Goal: Information Seeking & Learning: Learn about a topic

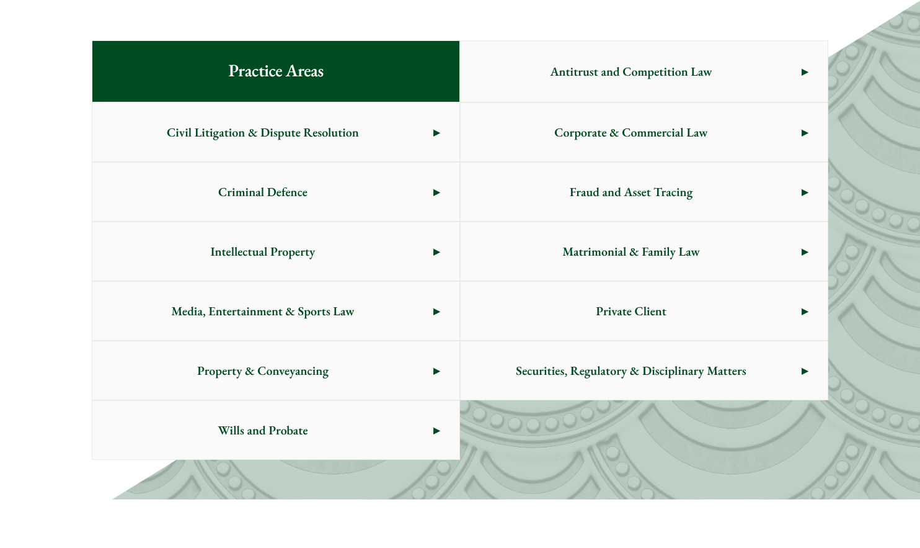
scroll to position [682, 0]
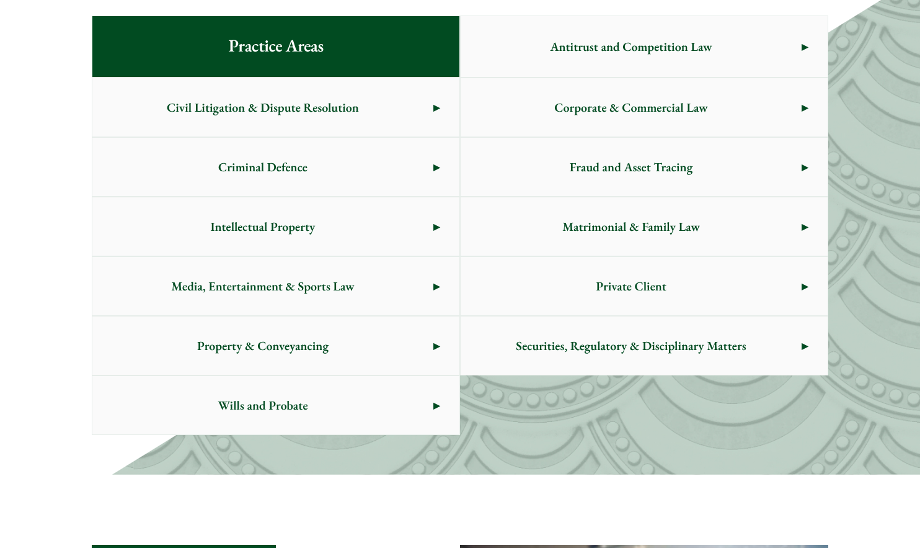
click at [300, 164] on span "Criminal Defence" at bounding box center [262, 167] width 341 height 58
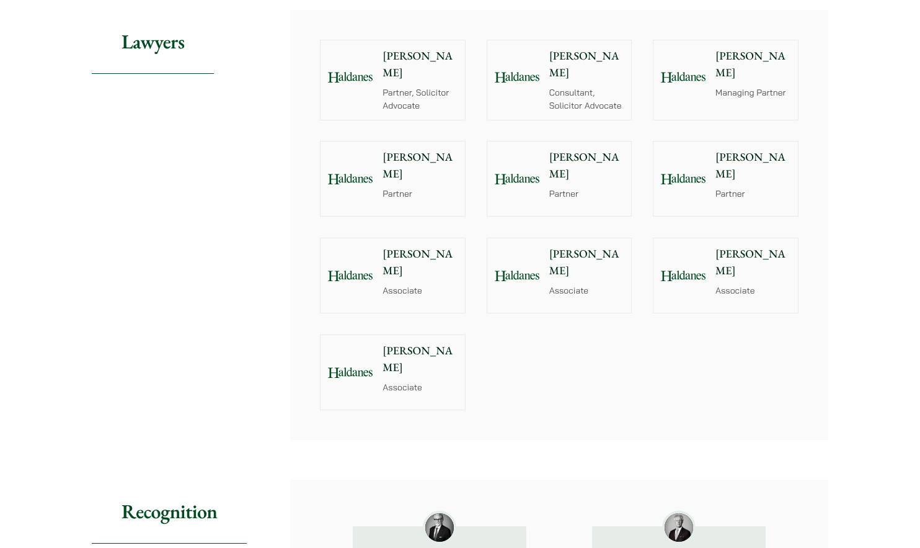
scroll to position [1551, 0]
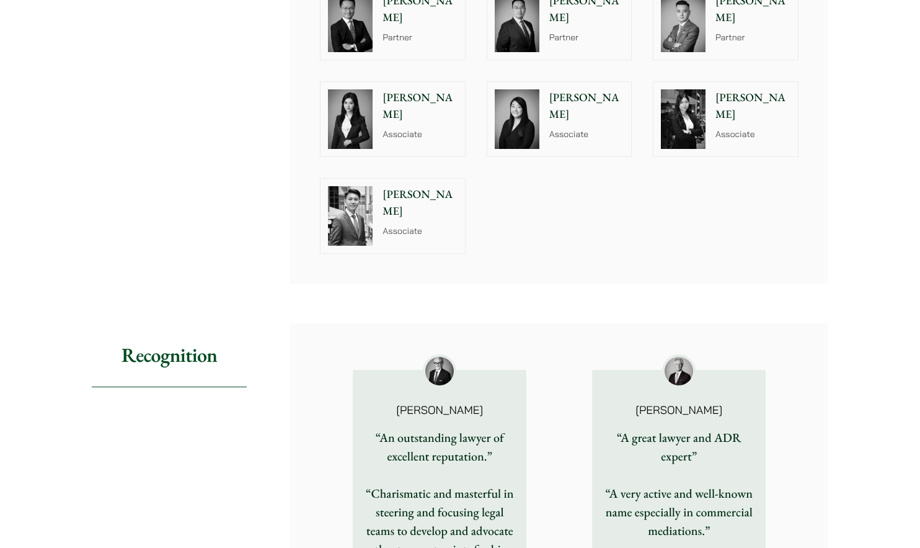
click at [361, 94] on img at bounding box center [350, 119] width 45 height 60
click at [502, 100] on img at bounding box center [517, 119] width 45 height 60
click at [683, 104] on img at bounding box center [683, 119] width 45 height 60
click at [343, 186] on img at bounding box center [350, 216] width 45 height 60
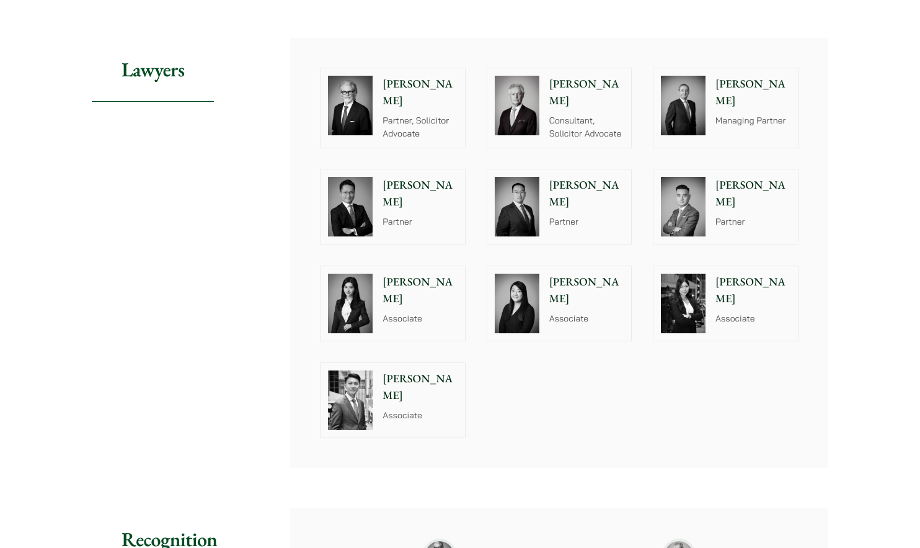
scroll to position [1365, 0]
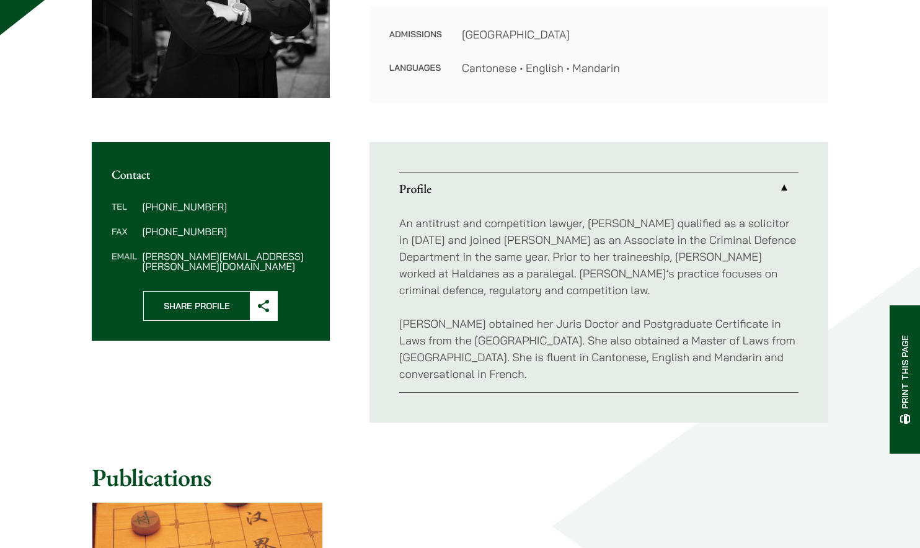
scroll to position [372, 0]
